Goal: Find specific page/section: Find specific page/section

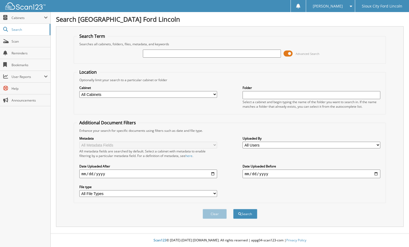
click at [210, 56] on input "text" at bounding box center [212, 54] width 138 height 8
type input "924462"
click at [241, 215] on span "submit" at bounding box center [239, 214] width 3 height 3
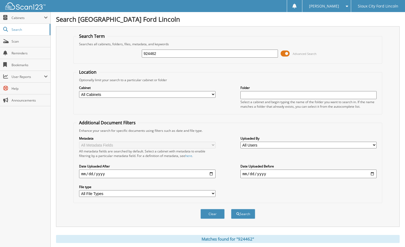
scroll to position [80, 0]
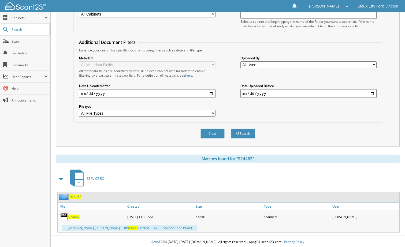
click at [72, 217] on span "924462" at bounding box center [73, 217] width 11 height 5
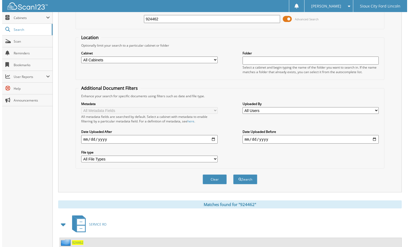
scroll to position [0, 0]
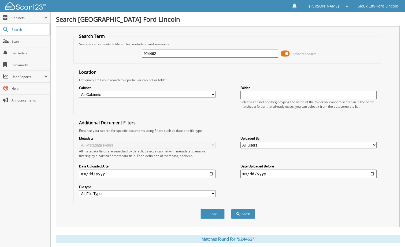
drag, startPoint x: 170, startPoint y: 54, endPoint x: 64, endPoint y: 54, distance: 105.9
click at [65, 54] on div "Search Term Searches all cabinets, folders, files, metadata, and keywords 92446…" at bounding box center [228, 126] width 344 height 201
type input "909945"
click at [216, 210] on button "Clear" at bounding box center [212, 214] width 24 height 10
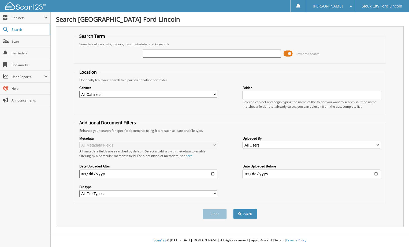
click at [199, 53] on input "text" at bounding box center [212, 54] width 138 height 8
type input "909945"
click at [246, 213] on button "Search" at bounding box center [245, 214] width 24 height 10
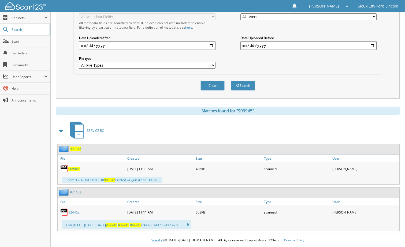
click at [75, 168] on span "909945" at bounding box center [73, 169] width 11 height 5
